Goal: Information Seeking & Learning: Learn about a topic

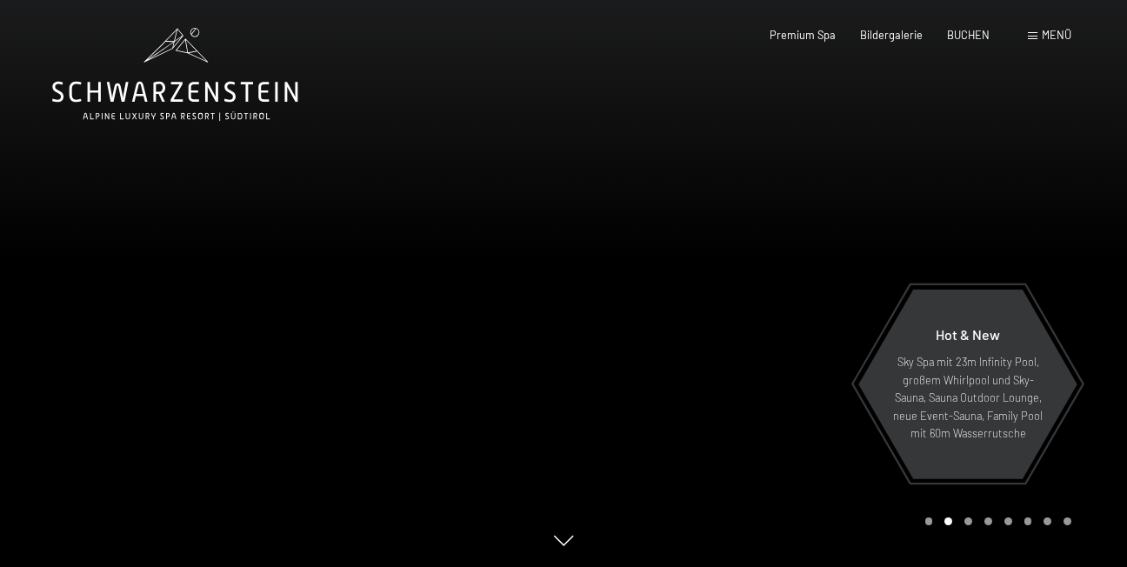
click at [1045, 31] on span "Menü" at bounding box center [1057, 35] width 30 height 14
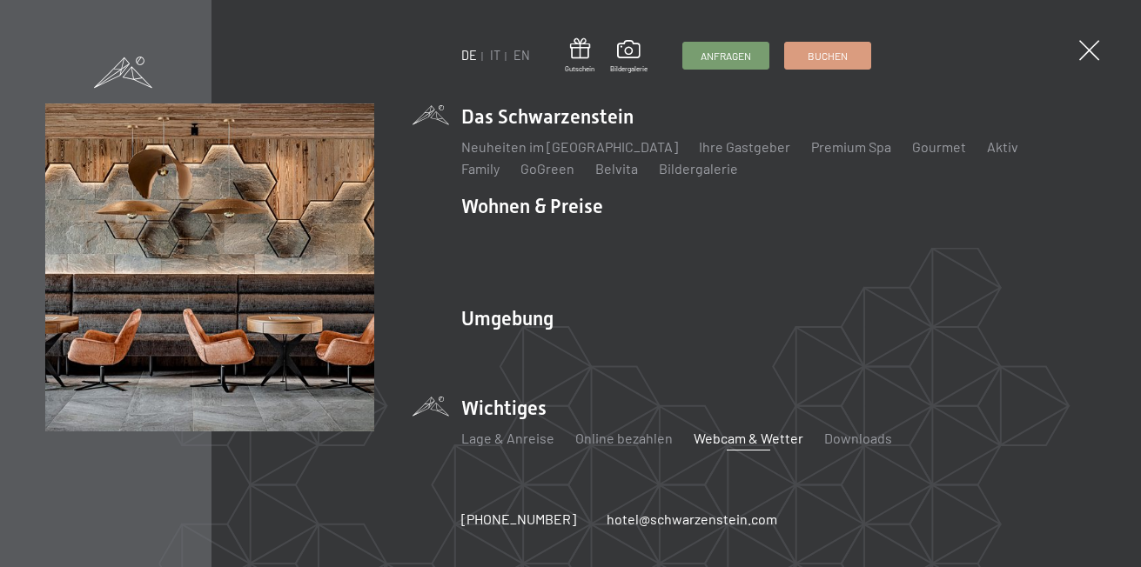
click at [734, 430] on link "Webcam & Wetter" at bounding box center [748, 438] width 110 height 17
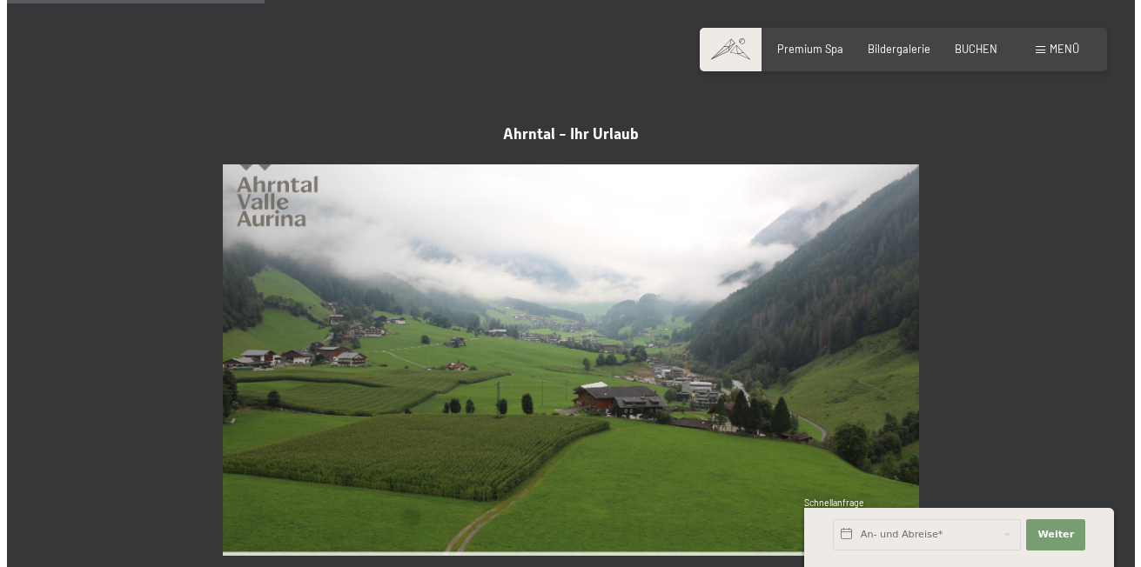
scroll to position [1218, 0]
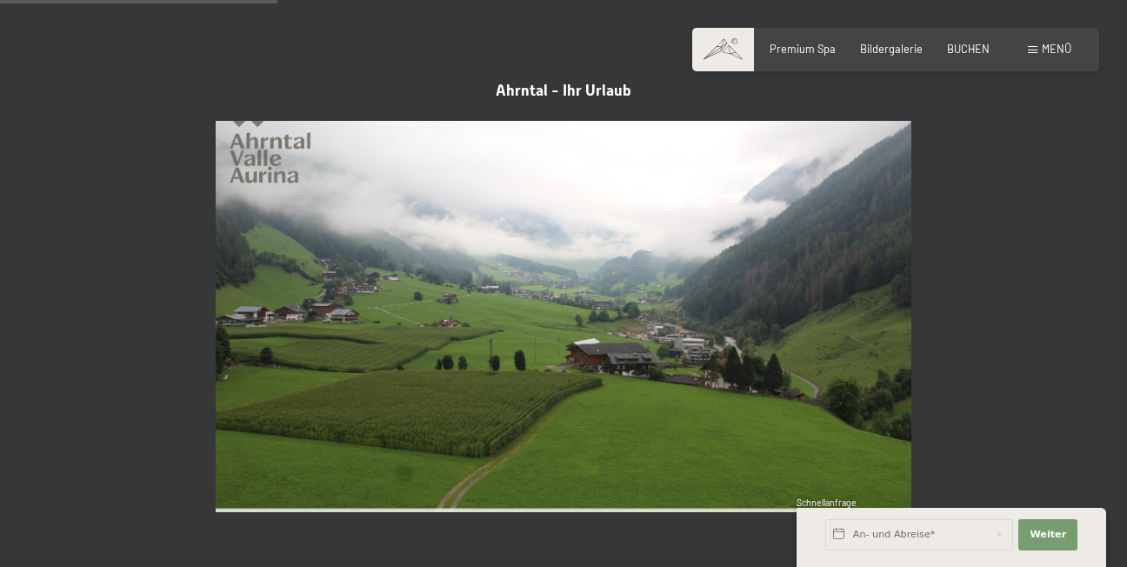
click at [1059, 50] on span "Menü" at bounding box center [1057, 49] width 30 height 14
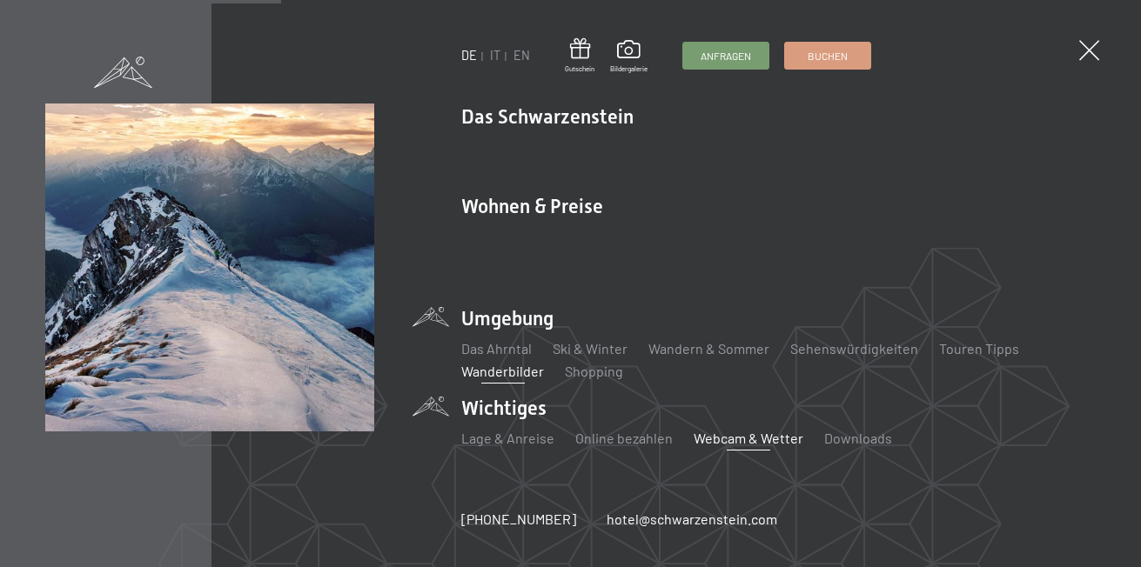
click at [491, 363] on link "Wanderbilder" at bounding box center [502, 371] width 83 height 17
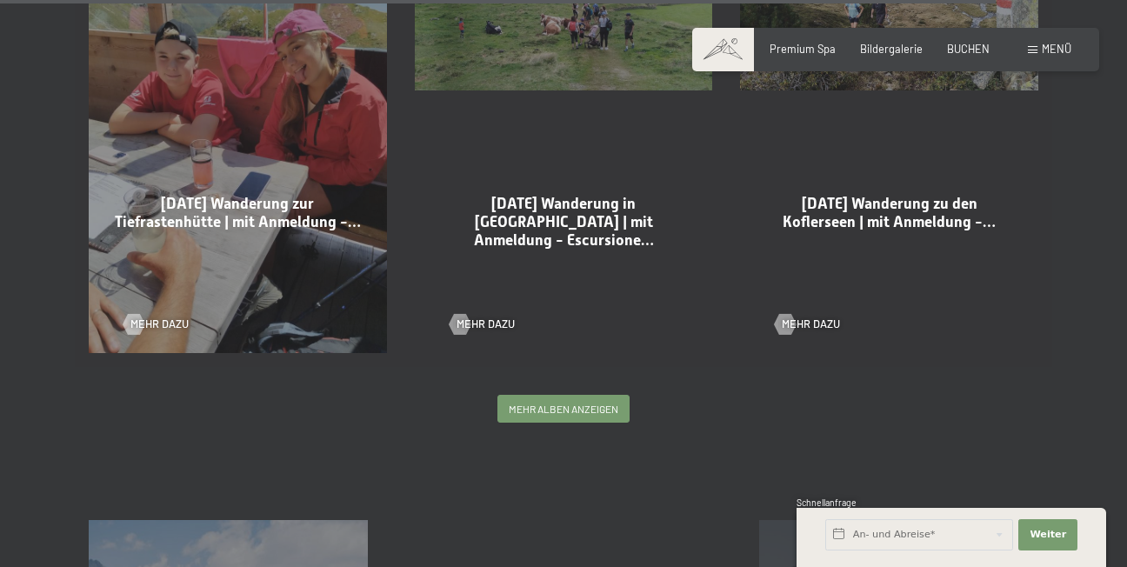
scroll to position [3741, 0]
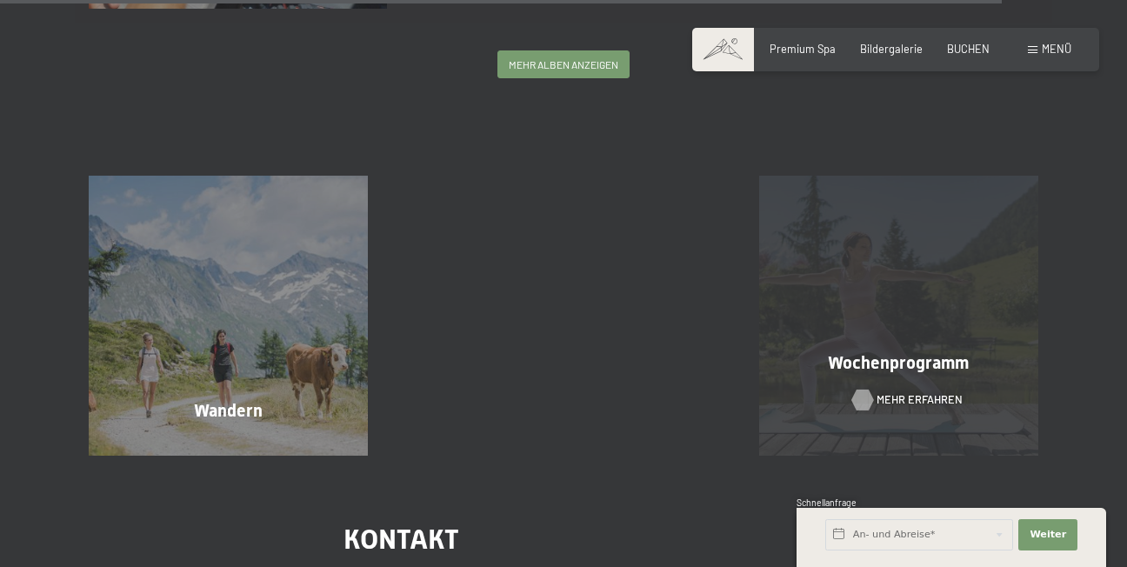
click at [896, 392] on span "Mehr erfahren" at bounding box center [920, 400] width 86 height 16
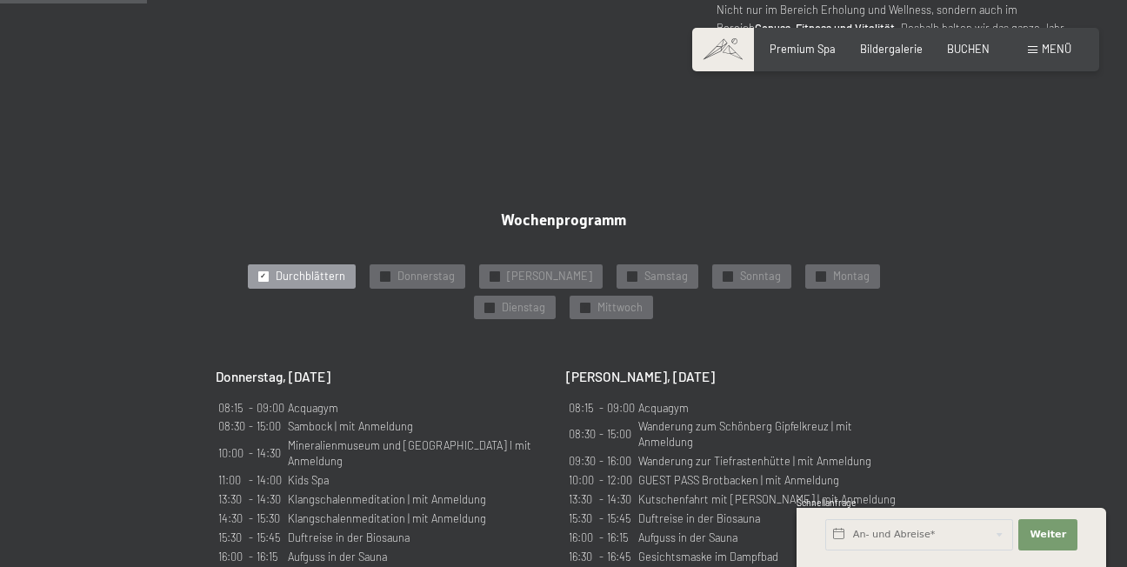
click at [276, 270] on span "Durchblättern" at bounding box center [311, 277] width 70 height 16
click at [405, 274] on span "Donnerstag" at bounding box center [426, 277] width 57 height 16
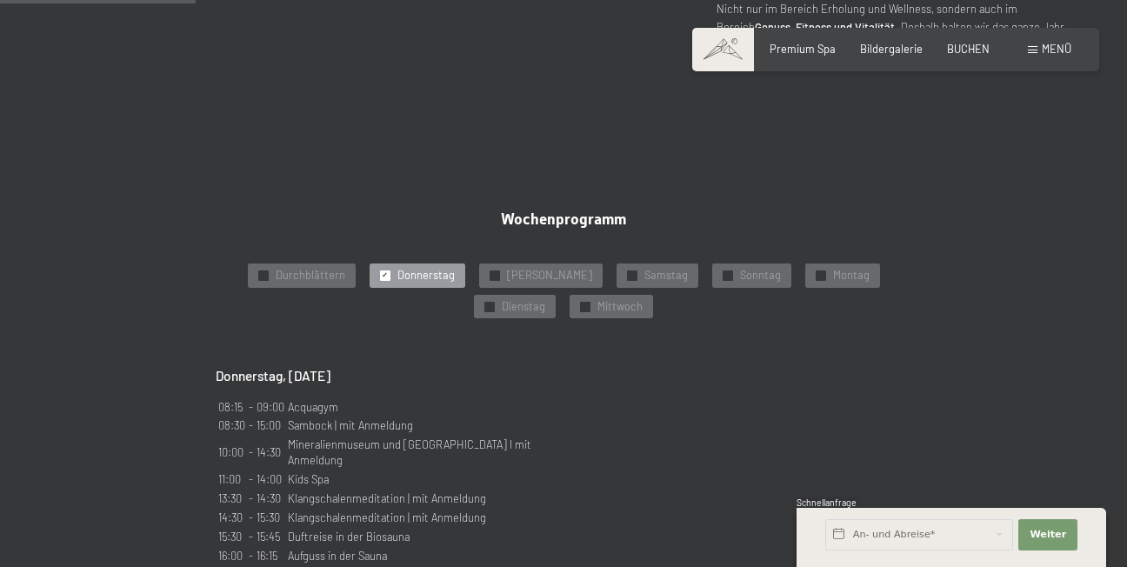
scroll to position [783, 0]
click at [507, 277] on span "Freitag" at bounding box center [549, 277] width 85 height 16
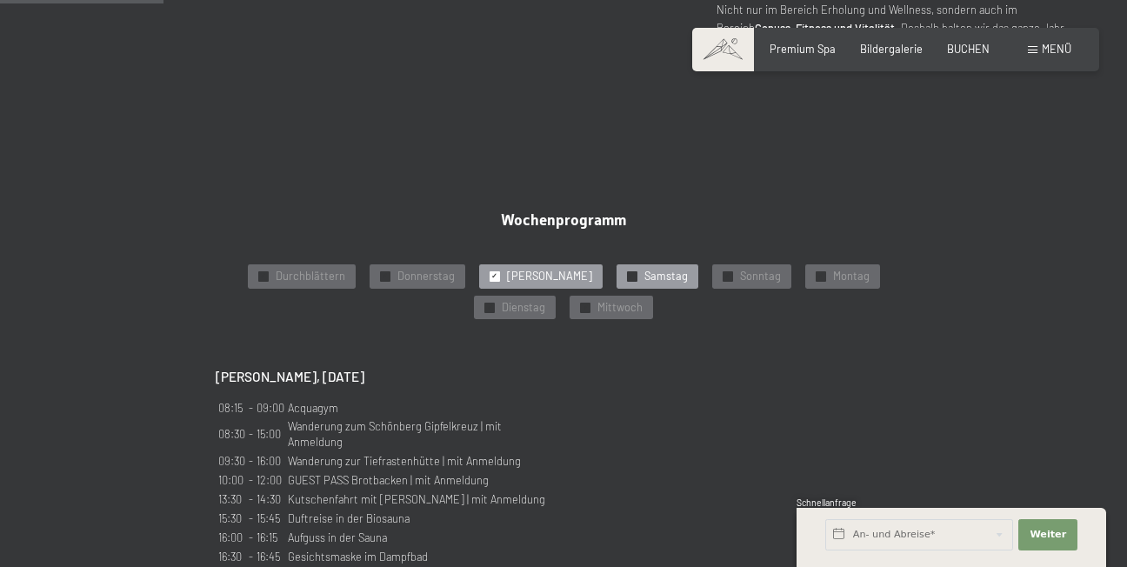
click at [645, 274] on span "Samstag" at bounding box center [666, 277] width 43 height 16
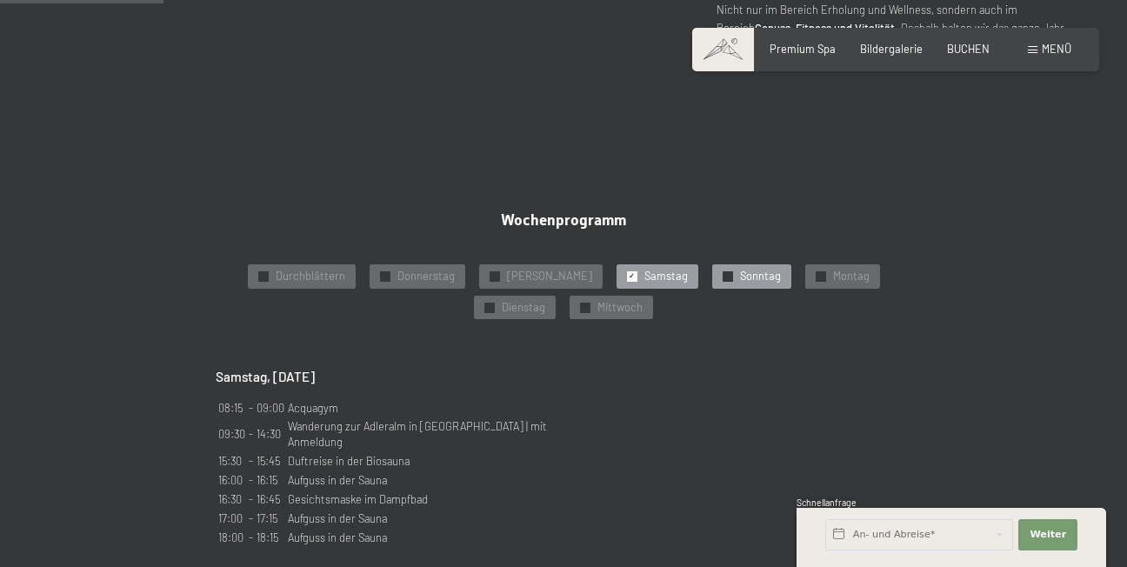
click at [740, 274] on span "Sonntag" at bounding box center [760, 277] width 41 height 16
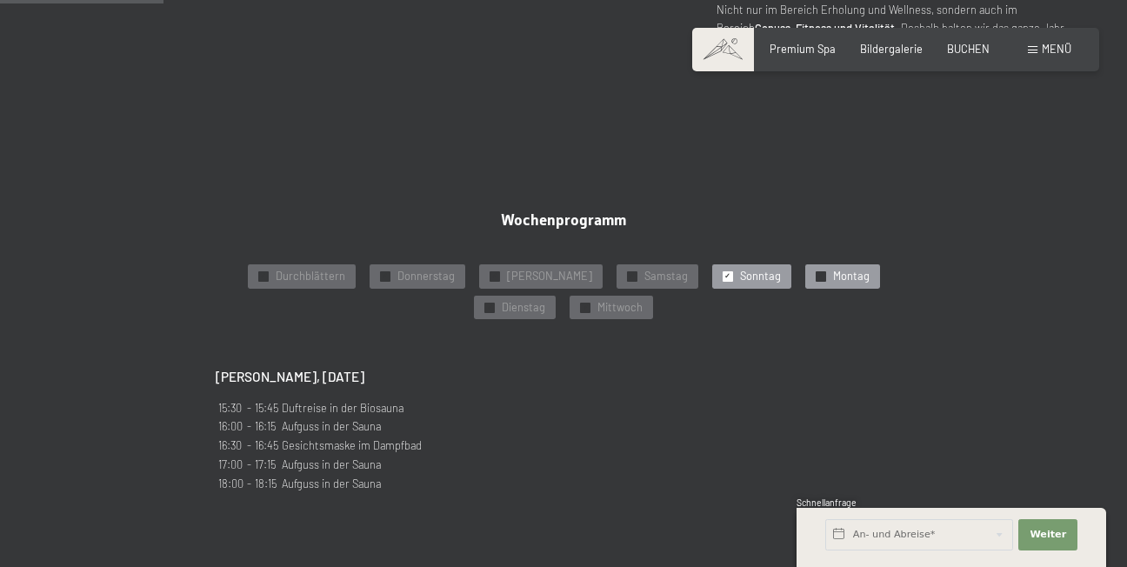
click at [833, 275] on span "Montag" at bounding box center [851, 277] width 37 height 16
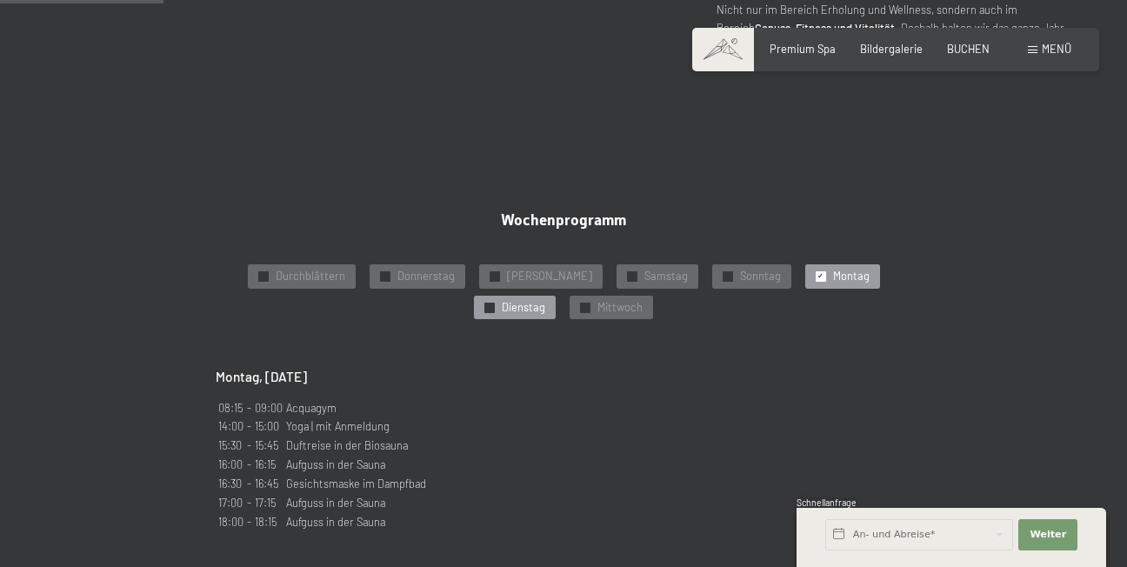
click at [545, 300] on span "Dienstag" at bounding box center [523, 308] width 43 height 16
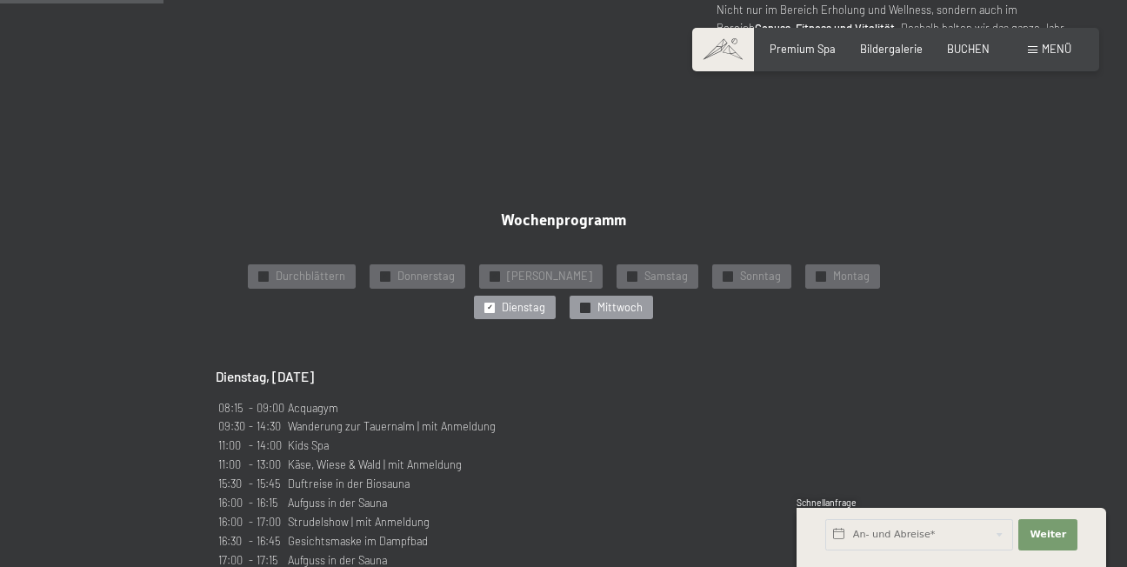
click at [598, 306] on span "Mittwoch" at bounding box center [620, 308] width 45 height 16
